Goal: Task Accomplishment & Management: Manage account settings

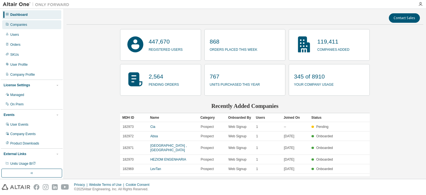
click at [24, 27] on div "Companies" at bounding box center [31, 24] width 59 height 9
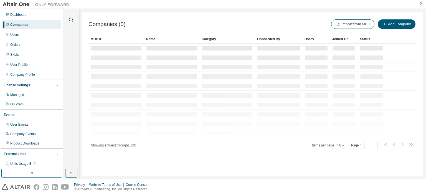
click at [68, 19] on icon "button" at bounding box center [71, 20] width 7 height 7
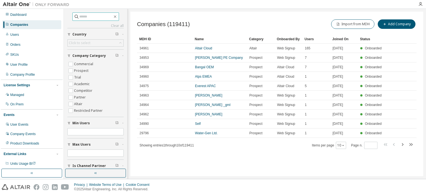
click at [85, 17] on input "text" at bounding box center [95, 17] width 33 height 6
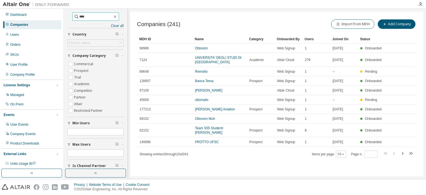
click at [99, 18] on input "****" at bounding box center [95, 17] width 33 height 6
type input "**********"
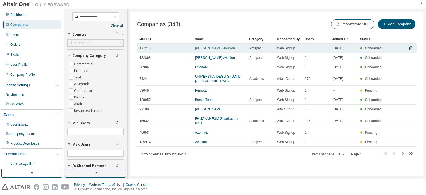
click at [204, 47] on link "[PERSON_NAME] Aviation" at bounding box center [215, 48] width 40 height 4
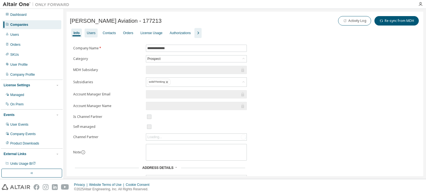
click at [90, 32] on div "Users" at bounding box center [91, 33] width 9 height 4
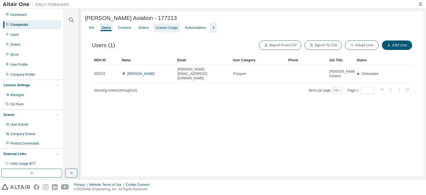
click at [172, 28] on div "License Usage" at bounding box center [167, 28] width 22 height 4
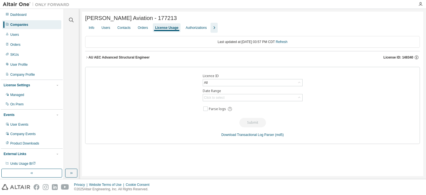
click at [112, 58] on div "AU AEC Advanced Structural Engineer" at bounding box center [119, 57] width 61 height 4
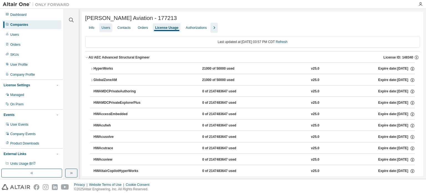
click at [102, 28] on div "Users" at bounding box center [105, 27] width 13 height 9
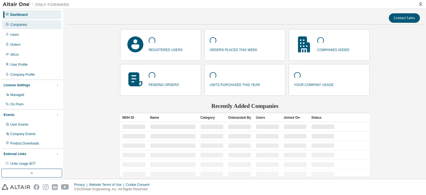
click at [22, 24] on div "Companies" at bounding box center [18, 24] width 17 height 4
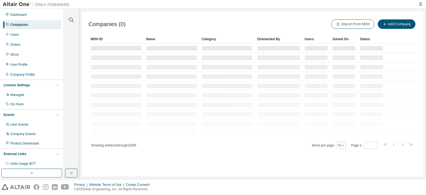
click at [69, 19] on icon "button" at bounding box center [71, 20] width 5 height 5
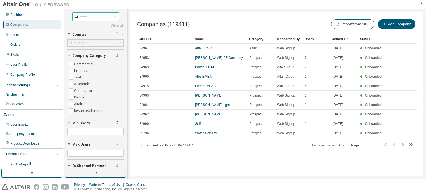
click at [94, 17] on input "text" at bounding box center [95, 17] width 33 height 6
type input "**********"
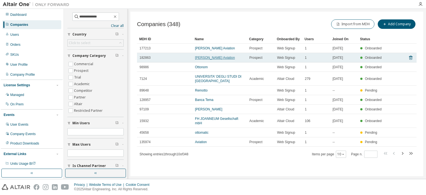
click at [204, 56] on link "[PERSON_NAME] Aviation" at bounding box center [215, 58] width 40 height 4
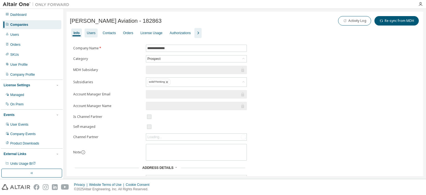
click at [93, 32] on div "Users" at bounding box center [91, 33] width 9 height 4
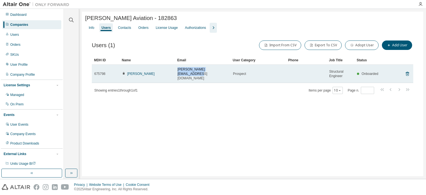
drag, startPoint x: 177, startPoint y: 72, endPoint x: 221, endPoint y: 73, distance: 43.8
click at [221, 73] on td "n.porfido@ottoaviation.com" at bounding box center [202, 74] width 55 height 18
copy span "n.porfido@ottoaviation.com"
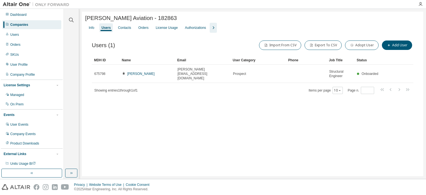
click at [23, 23] on div "Companies" at bounding box center [19, 24] width 18 height 4
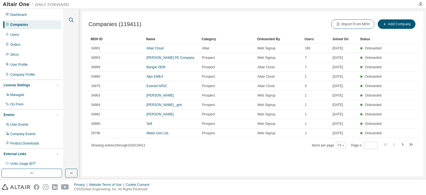
click at [70, 21] on icon "button" at bounding box center [71, 20] width 7 height 7
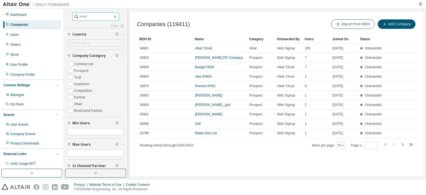
click at [80, 18] on input "text" at bounding box center [95, 17] width 33 height 6
type input "**********"
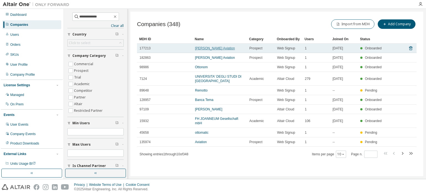
click at [209, 46] on link "[PERSON_NAME] Aviation" at bounding box center [215, 48] width 40 height 4
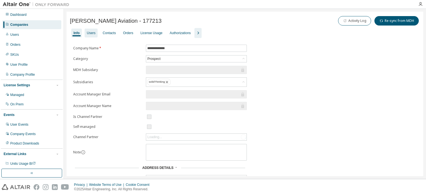
click at [95, 31] on div "Users" at bounding box center [91, 33] width 9 height 4
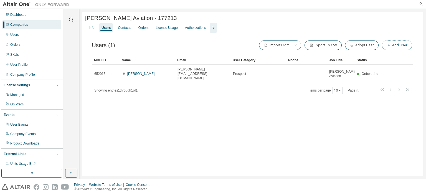
click at [391, 44] on icon "button" at bounding box center [388, 45] width 3 height 3
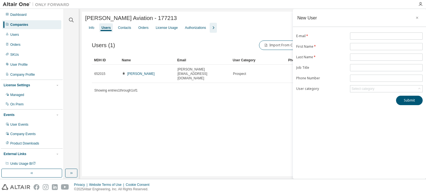
click at [418, 17] on icon "button" at bounding box center [417, 18] width 2 height 2
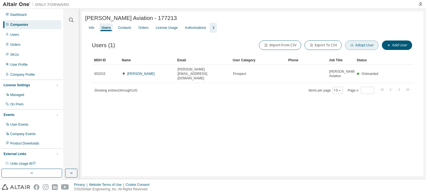
click at [358, 47] on button "Adopt User" at bounding box center [362, 45] width 34 height 9
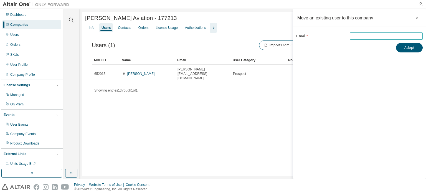
click at [366, 34] on input "email" at bounding box center [387, 36] width 70 height 4
paste input "**********"
type input "**********"
click at [409, 49] on button "Adopt" at bounding box center [409, 47] width 27 height 9
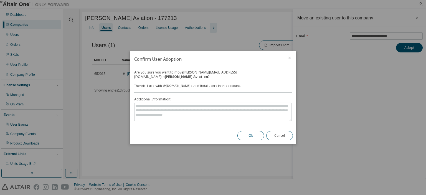
click at [250, 132] on button "Ok" at bounding box center [250, 135] width 27 height 9
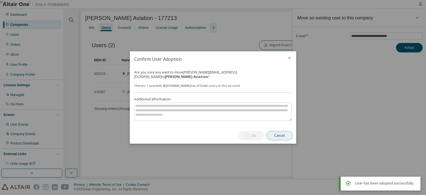
click at [283, 132] on button "Cancel" at bounding box center [279, 135] width 27 height 9
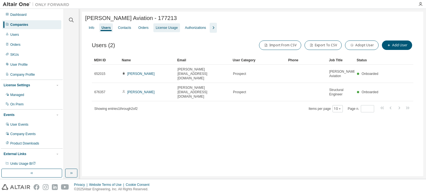
click at [173, 29] on div "License Usage" at bounding box center [167, 28] width 22 height 4
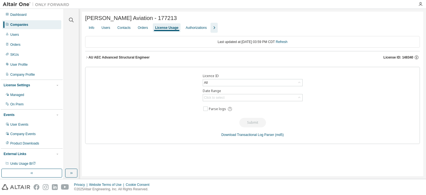
click at [125, 55] on button "AU AEC Advanced Structural Engineer License ID: 148340" at bounding box center [252, 57] width 335 height 12
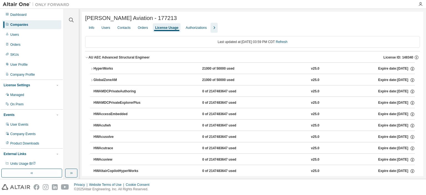
click at [125, 55] on button "AU AEC Advanced Structural Engineer License ID: 148340" at bounding box center [252, 57] width 335 height 12
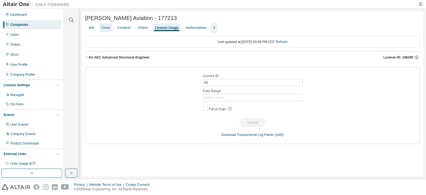
click at [110, 29] on div "Users" at bounding box center [106, 28] width 9 height 4
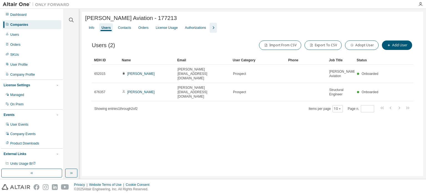
click at [217, 27] on icon "button" at bounding box center [213, 27] width 7 height 7
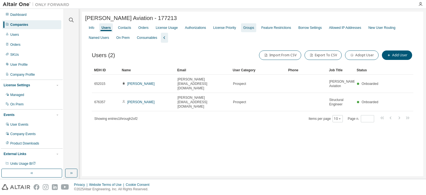
click at [250, 28] on div "Groups" at bounding box center [248, 28] width 11 height 4
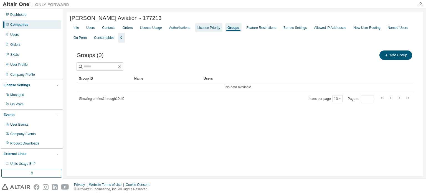
click at [219, 27] on div "License Priority" at bounding box center [209, 28] width 23 height 4
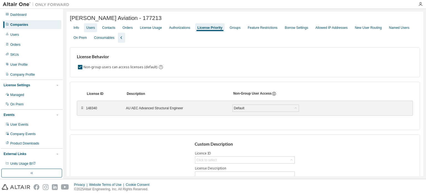
click at [95, 27] on div "Users" at bounding box center [90, 28] width 9 height 4
